Goal: Information Seeking & Learning: Compare options

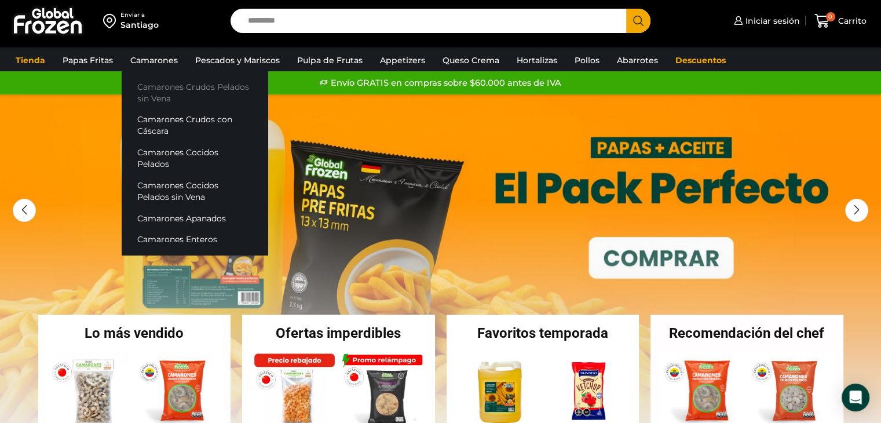
click at [233, 89] on link "Camarones Crudos Pelados sin Vena" at bounding box center [195, 92] width 146 height 33
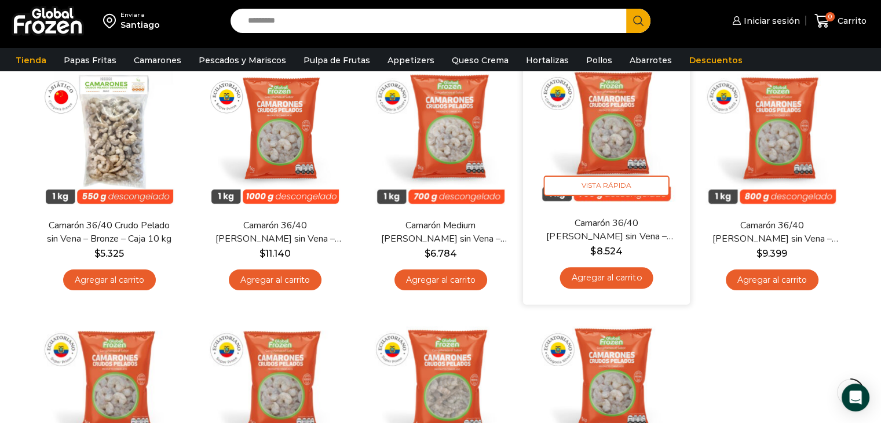
scroll to position [58, 0]
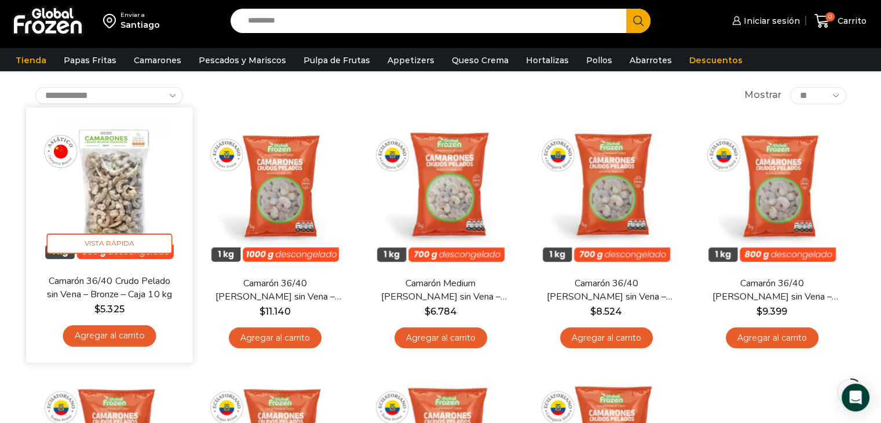
click at [98, 198] on img at bounding box center [109, 190] width 149 height 149
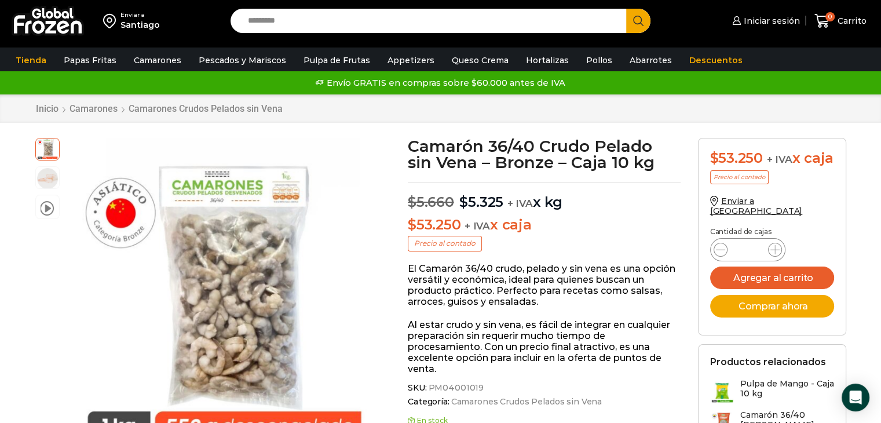
click at [439, 32] on input "Search input" at bounding box center [431, 21] width 379 height 24
click at [440, 31] on input "Search input" at bounding box center [431, 21] width 379 height 24
type input "******"
click at [626, 9] on button "Search" at bounding box center [638, 21] width 24 height 24
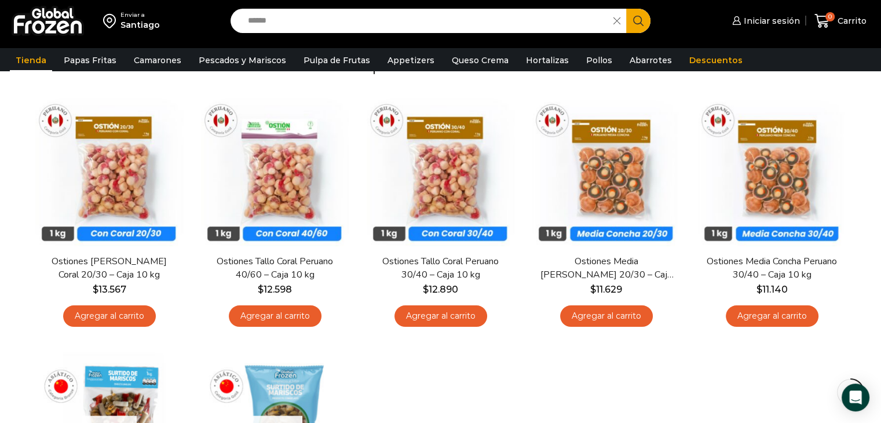
scroll to position [116, 0]
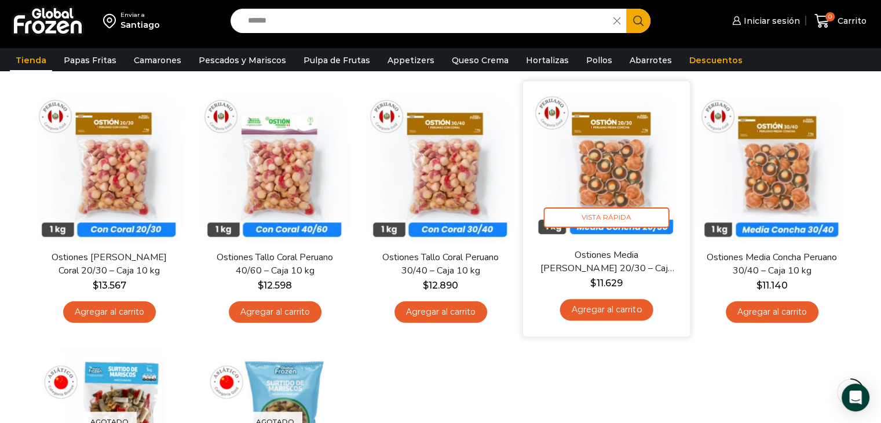
click at [612, 175] on img at bounding box center [606, 164] width 149 height 149
click at [633, 166] on img at bounding box center [606, 164] width 149 height 149
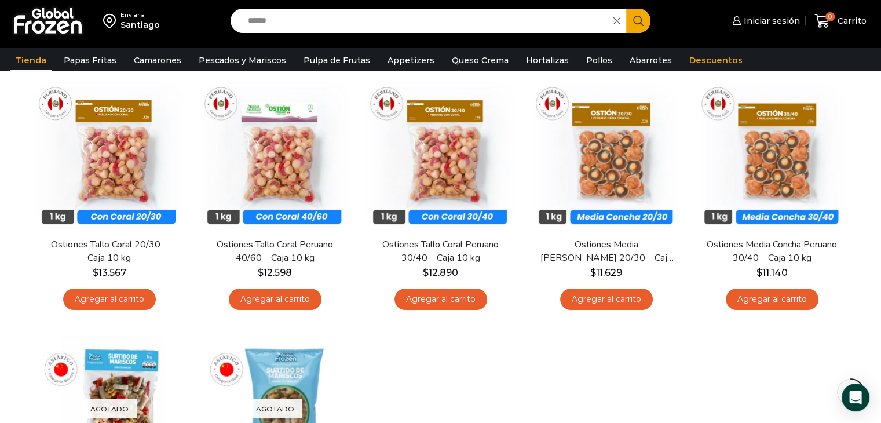
scroll to position [116, 0]
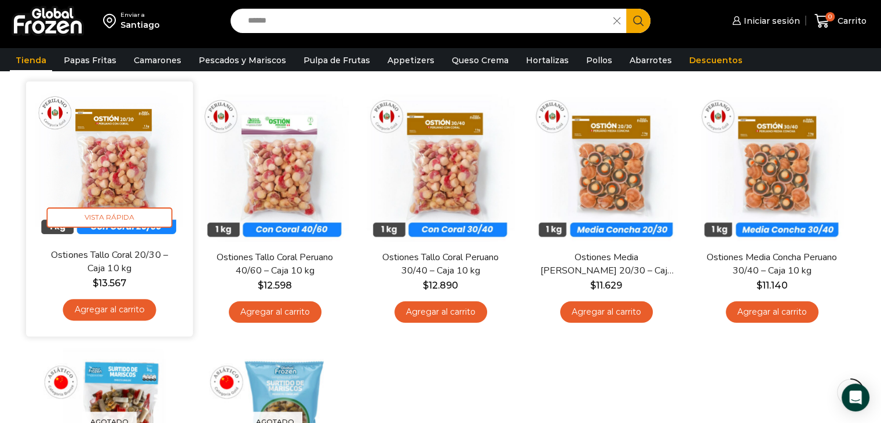
click at [123, 172] on img at bounding box center [109, 164] width 149 height 149
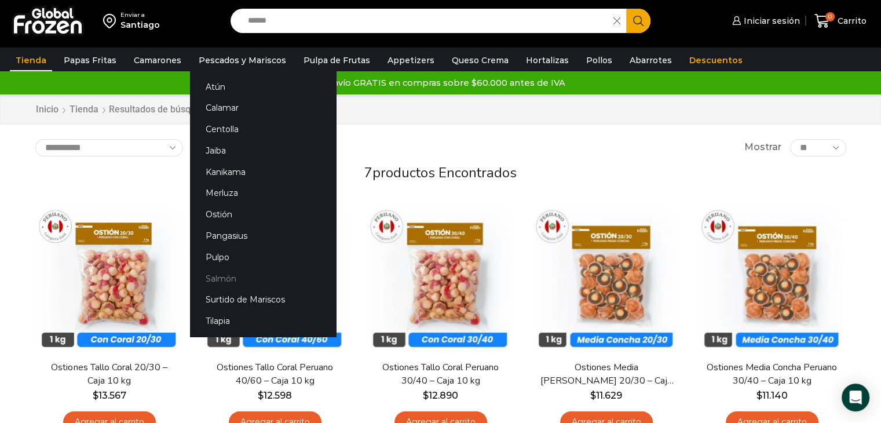
click at [222, 278] on link "Salmón" at bounding box center [263, 278] width 146 height 21
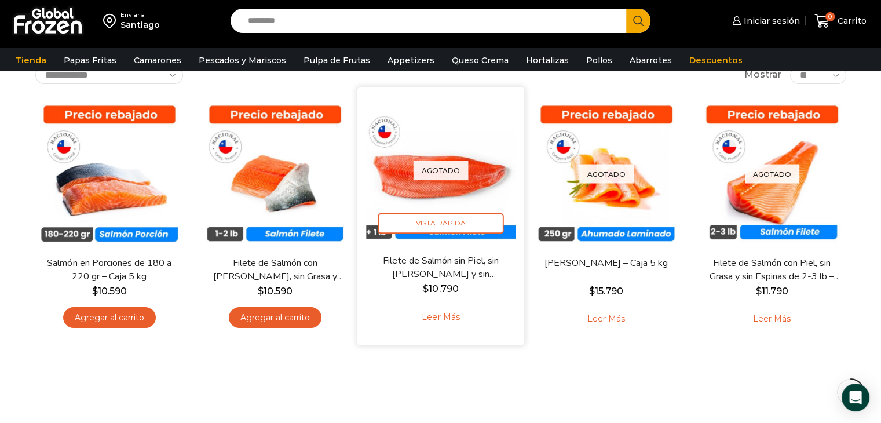
scroll to position [58, 0]
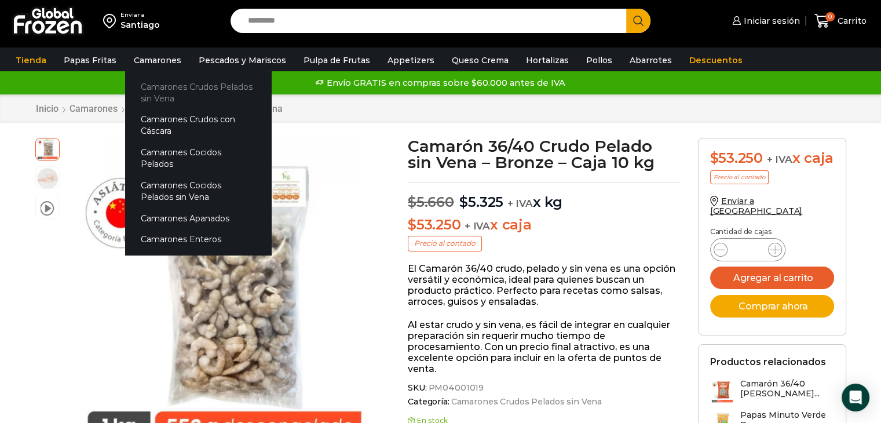
click at [144, 84] on link "Camarones Crudos Pelados sin Vena" at bounding box center [198, 92] width 146 height 33
